Goal: Task Accomplishment & Management: Use online tool/utility

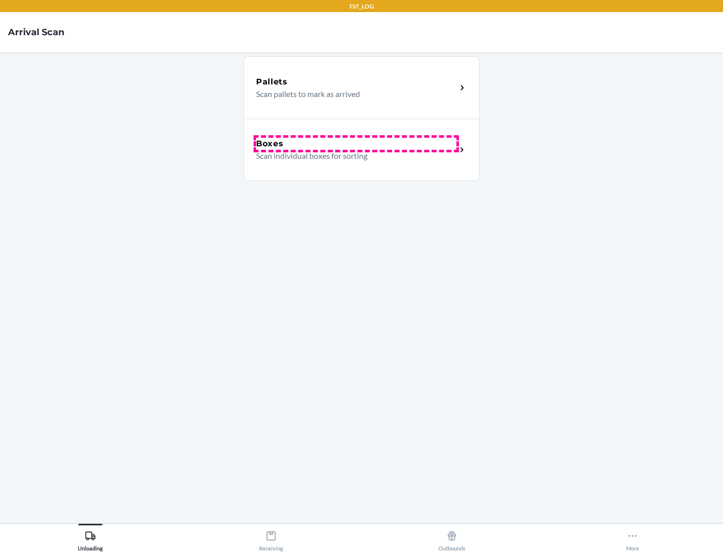
click at [356, 144] on div "Boxes" at bounding box center [356, 144] width 200 height 12
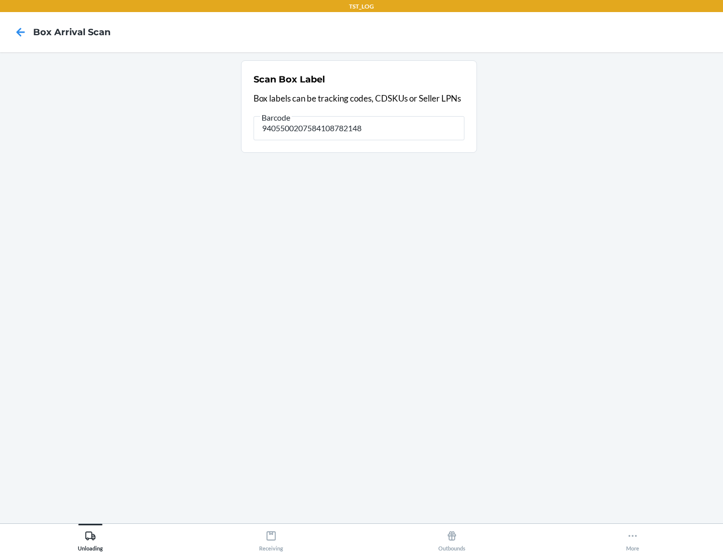
type input "9405500207584108782148"
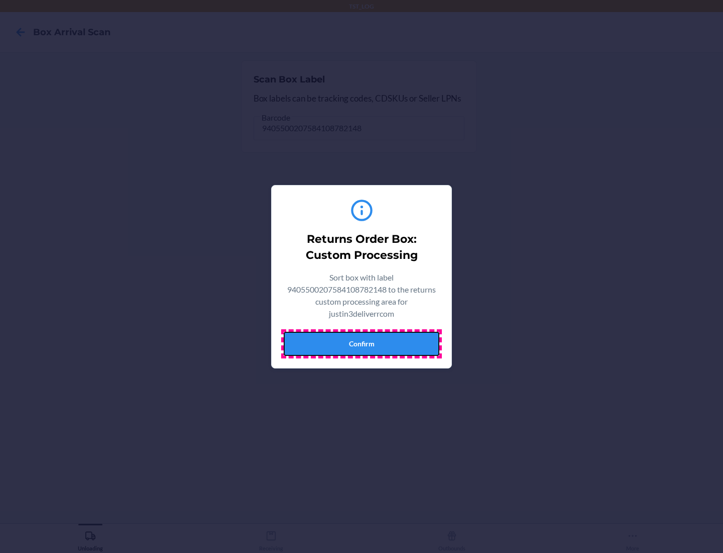
click at [362, 343] on button "Confirm" at bounding box center [362, 344] width 156 height 24
